Goal: Task Accomplishment & Management: Manage account settings

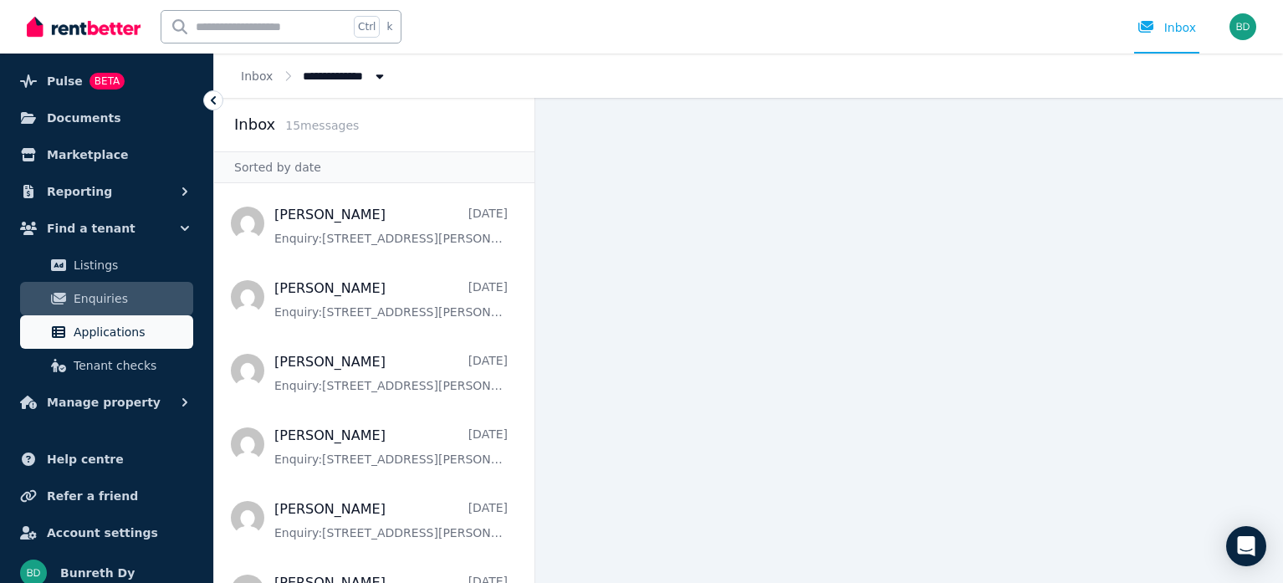
scroll to position [133, 0]
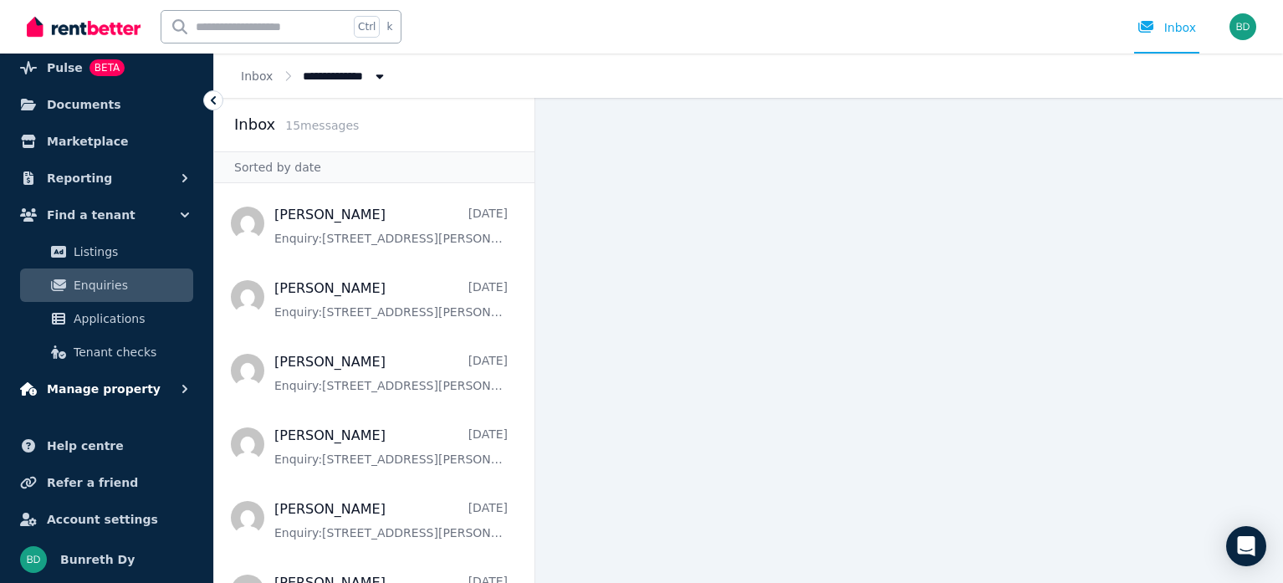
click at [168, 392] on button "Manage property" at bounding box center [106, 388] width 187 height 33
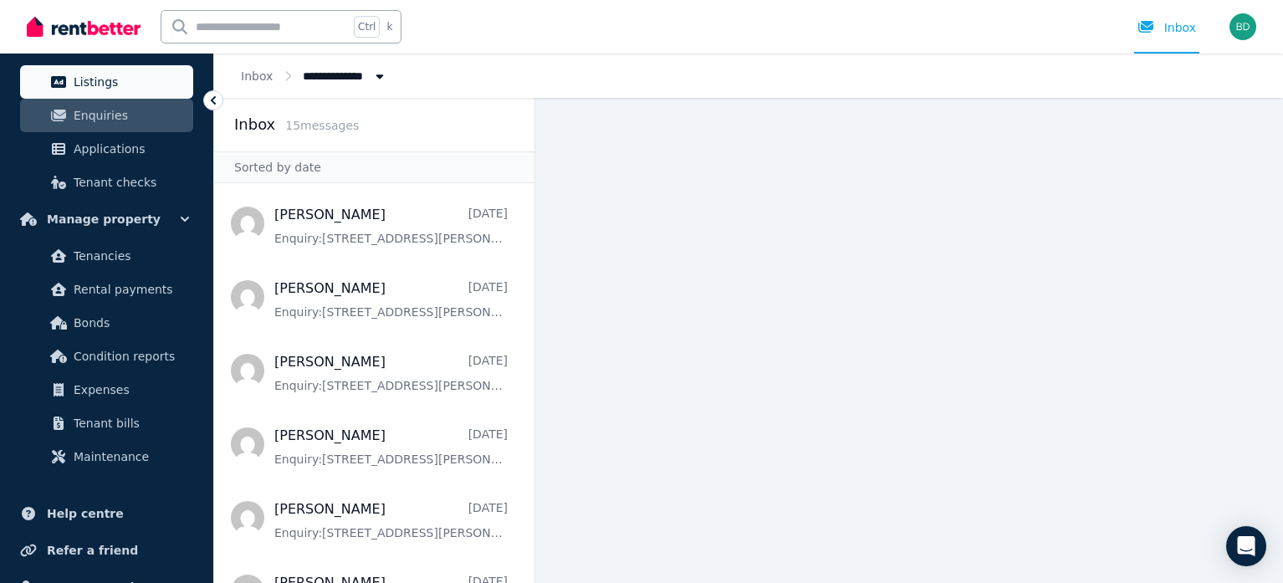
scroll to position [36, 0]
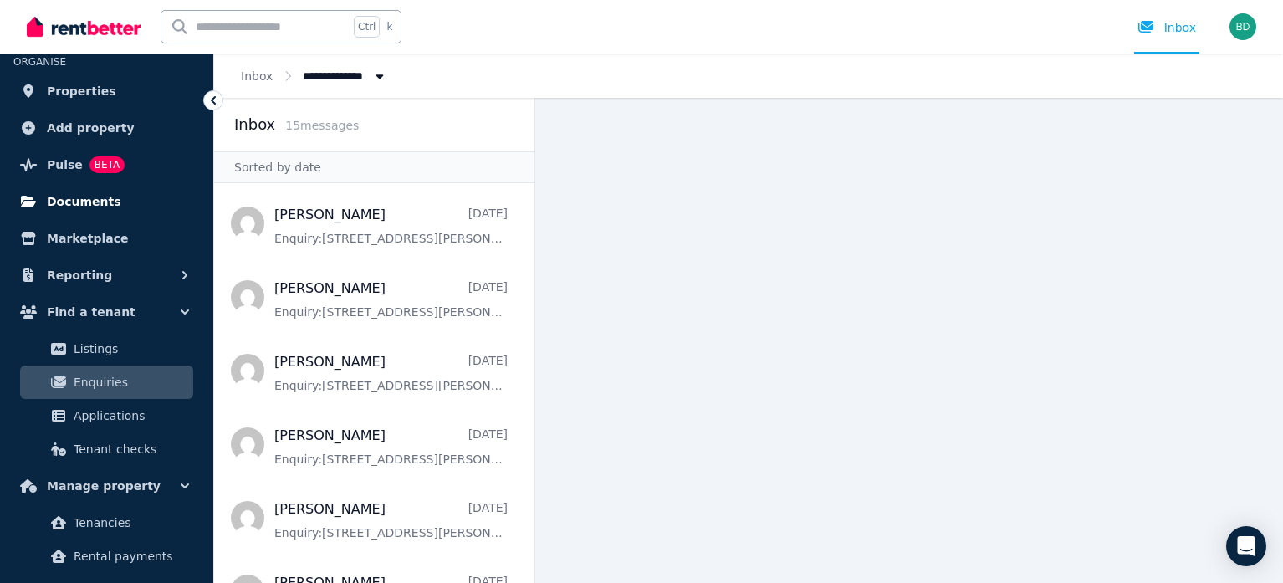
click at [96, 195] on span "Documents" at bounding box center [84, 202] width 74 height 20
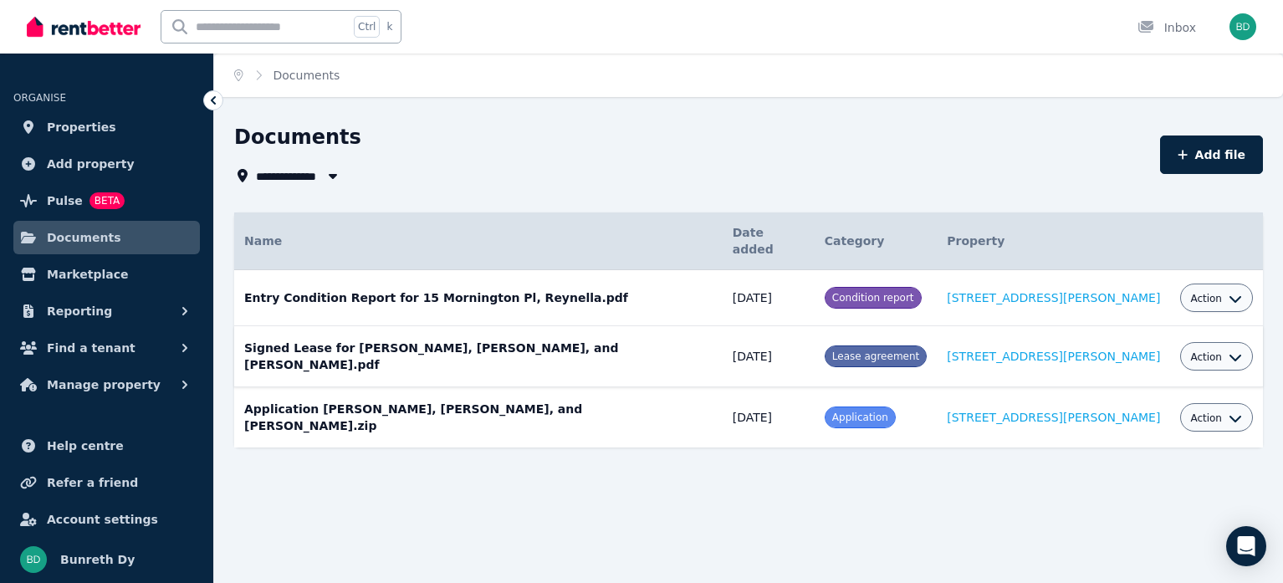
click at [1229, 351] on icon "button" at bounding box center [1235, 357] width 13 height 13
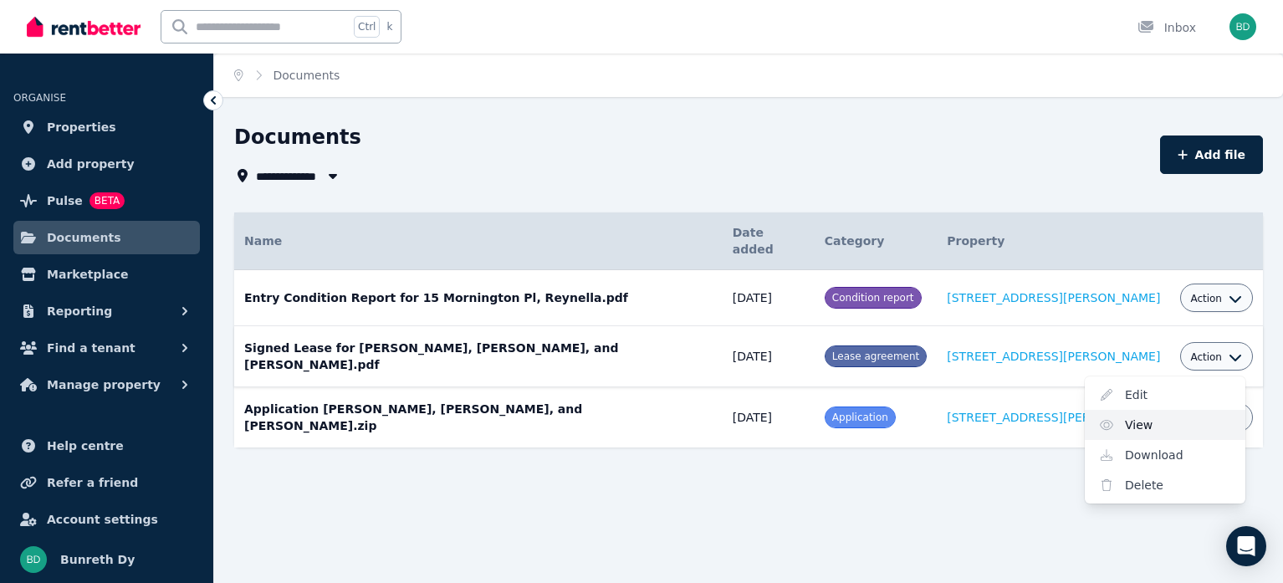
click at [1117, 410] on link "View" at bounding box center [1165, 425] width 161 height 30
